Goal: Navigation & Orientation: Find specific page/section

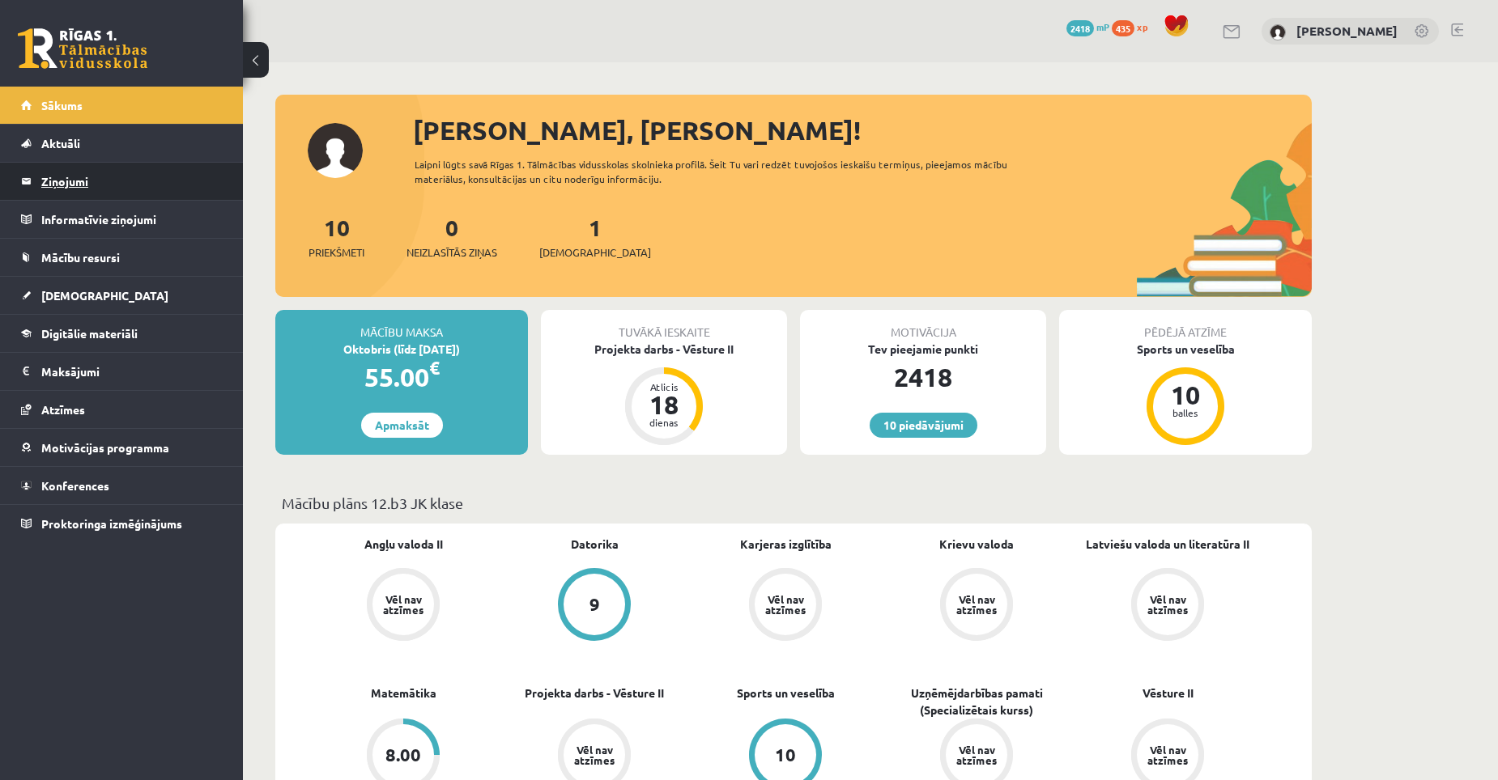
click at [74, 178] on legend "Ziņojumi 0" at bounding box center [131, 181] width 181 height 37
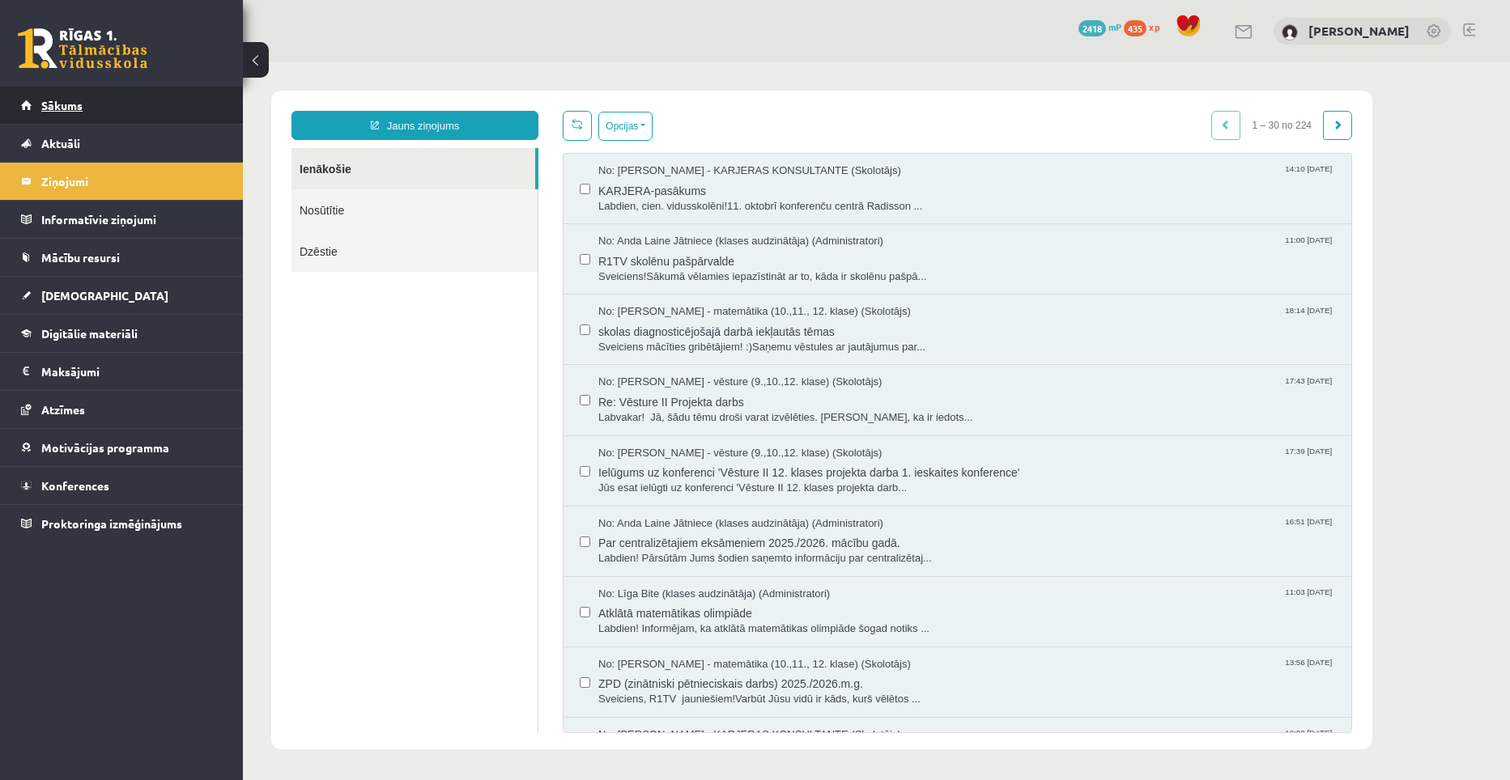
click at [75, 105] on span "Sākums" at bounding box center [61, 105] width 41 height 15
